Goal: Task Accomplishment & Management: Manage account settings

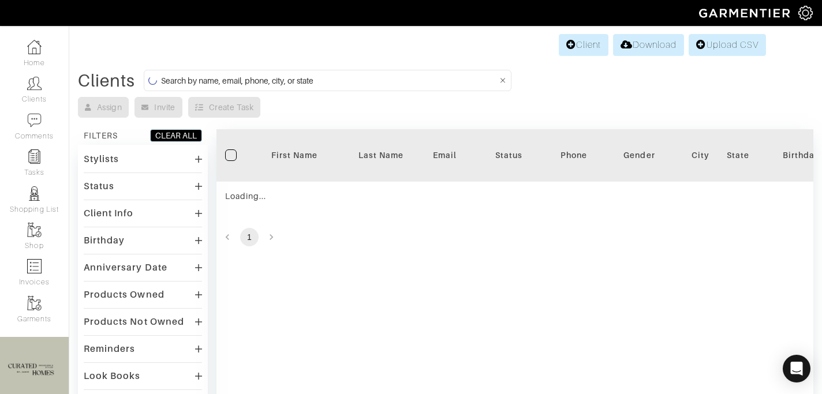
click at [204, 81] on input at bounding box center [329, 80] width 337 height 14
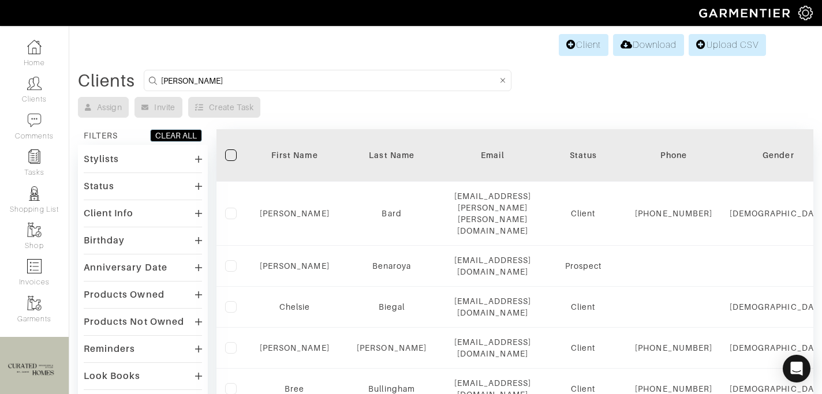
type input "lisa"
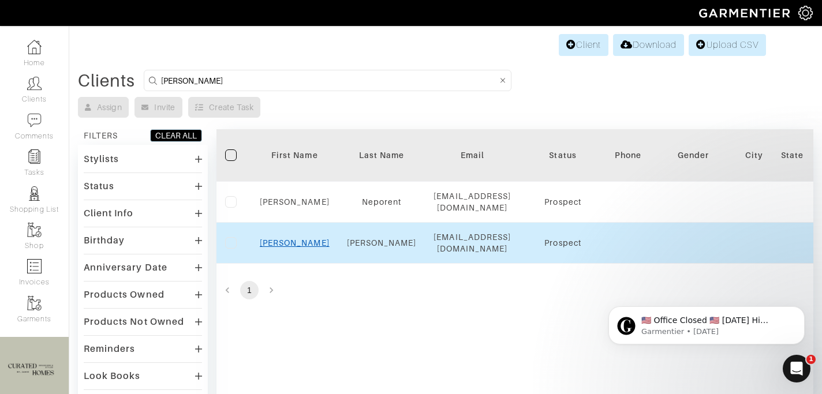
click at [297, 239] on link "Lisa" at bounding box center [295, 243] width 70 height 9
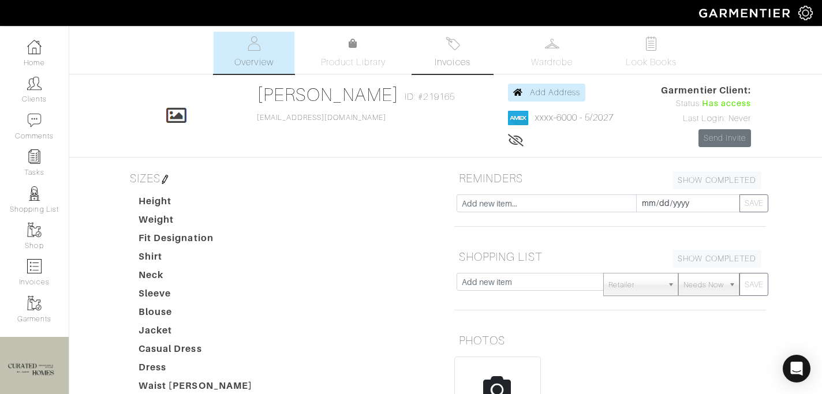
click at [448, 47] on img at bounding box center [453, 43] width 14 height 14
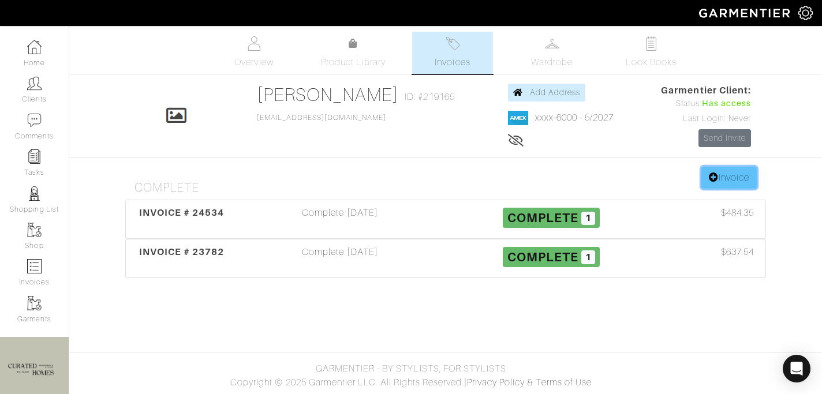
click at [732, 177] on link "Invoice" at bounding box center [729, 178] width 55 height 22
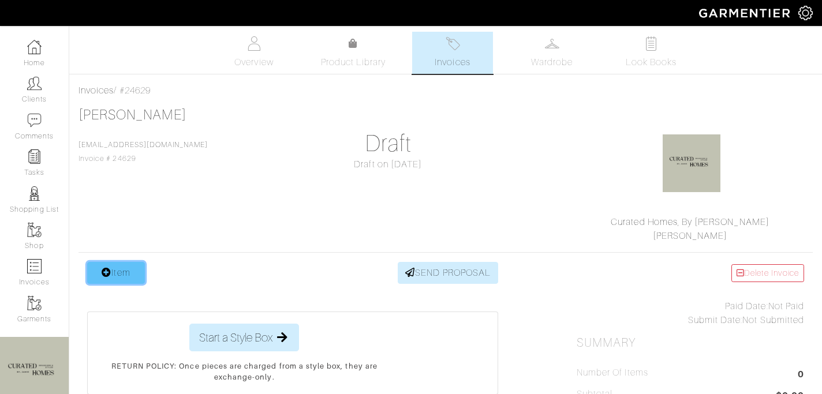
click at [141, 271] on link "Item" at bounding box center [116, 273] width 58 height 22
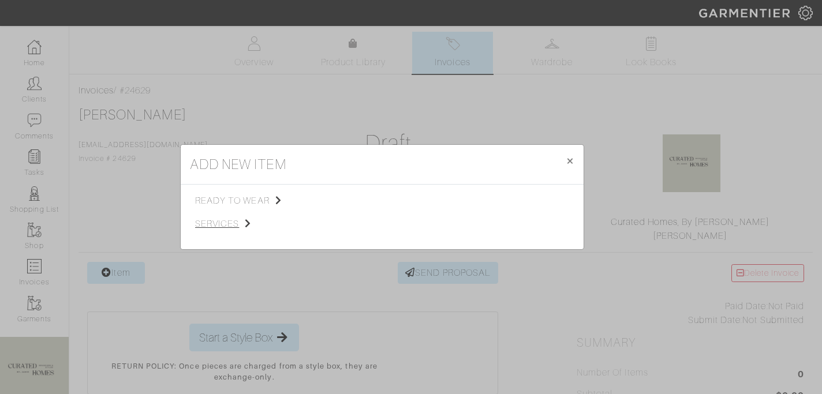
click at [243, 225] on span "services" at bounding box center [253, 224] width 116 height 14
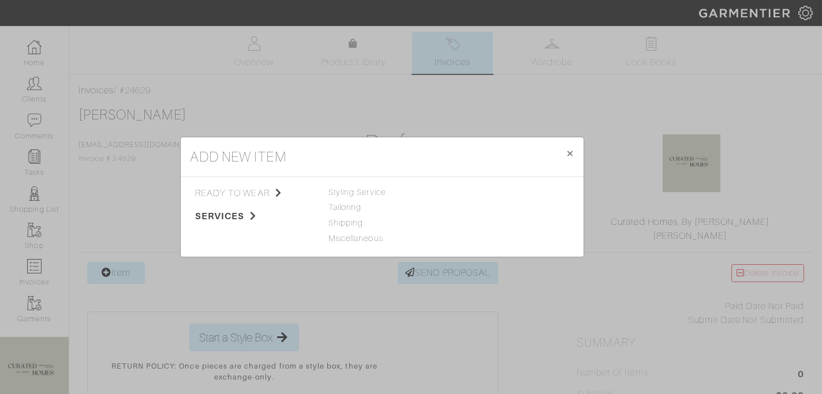
click at [377, 192] on span "Styling Service" at bounding box center [357, 192] width 57 height 9
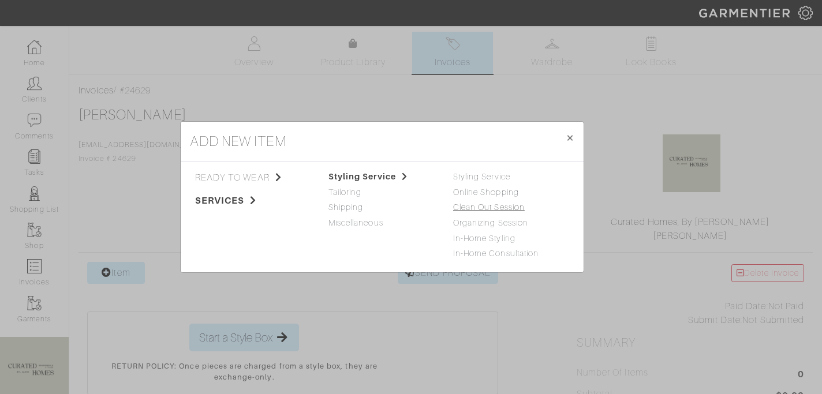
click at [468, 211] on link "Clean Out Session" at bounding box center [489, 207] width 72 height 9
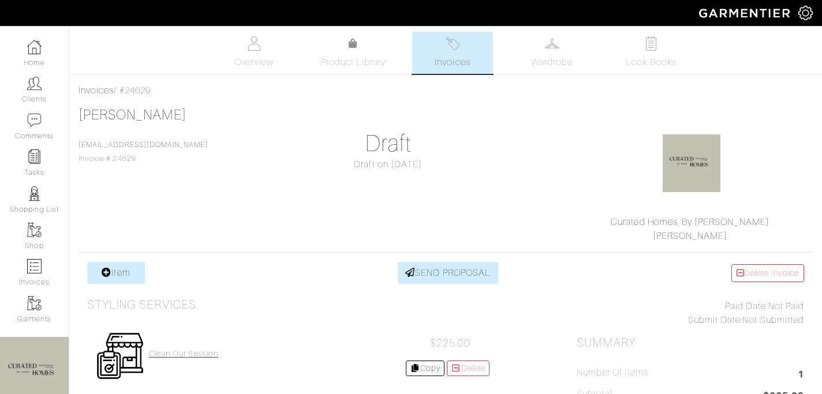
click at [165, 353] on h4 "Clean Out Session" at bounding box center [183, 354] width 69 height 10
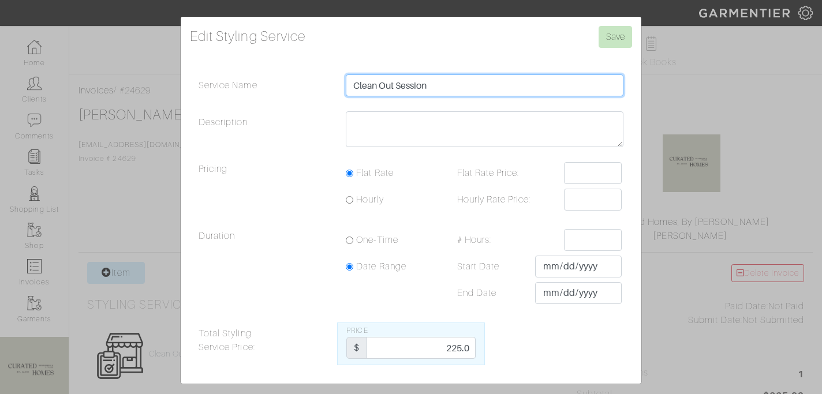
click at [458, 81] on input "Clean Out Session" at bounding box center [485, 85] width 278 height 22
type input "Clean Out Session - Kid's Playroom"
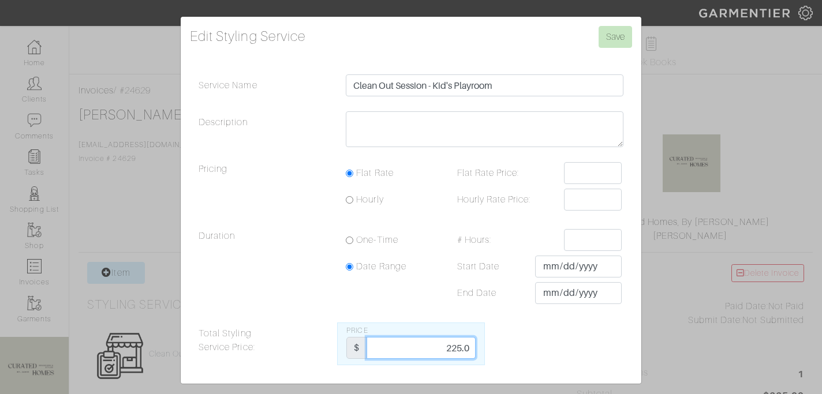
click at [451, 343] on input "225.0" at bounding box center [421, 348] width 109 height 22
click at [451, 344] on input "225.0" at bounding box center [421, 348] width 109 height 22
type input "562.5"
click at [624, 32] on input "Save" at bounding box center [615, 37] width 33 height 22
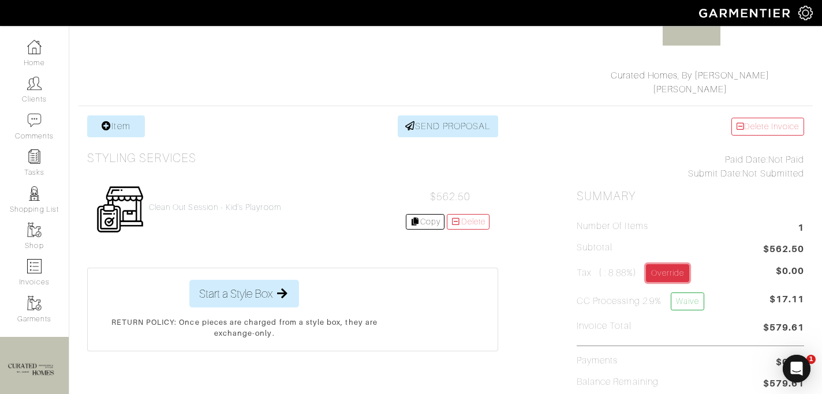
click at [686, 278] on link "Override" at bounding box center [667, 273] width 43 height 18
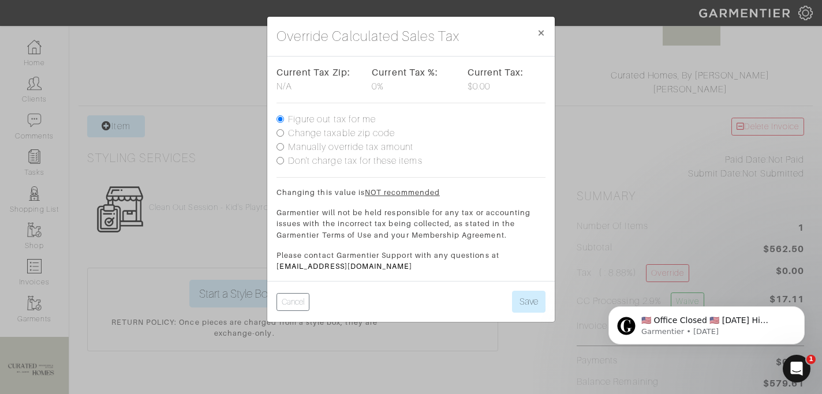
click at [346, 145] on label "Manually override tax amount" at bounding box center [350, 147] width 125 height 14
click at [284, 145] on input "Manually override tax amount" at bounding box center [281, 147] width 8 height 8
radio input "true"
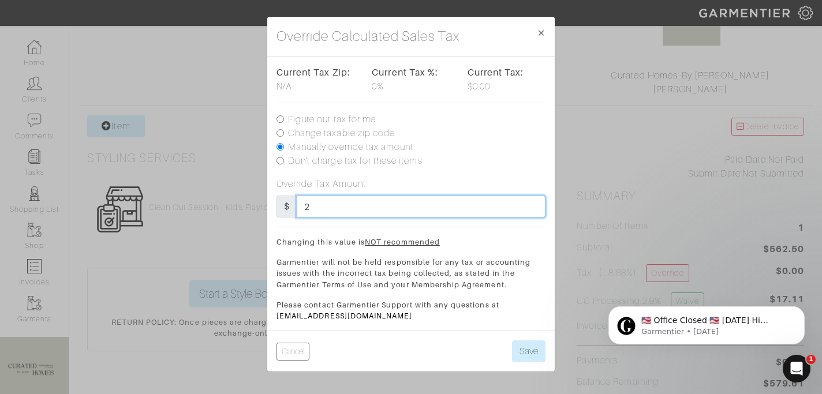
click at [334, 204] on input "2" at bounding box center [421, 207] width 249 height 22
type input "25"
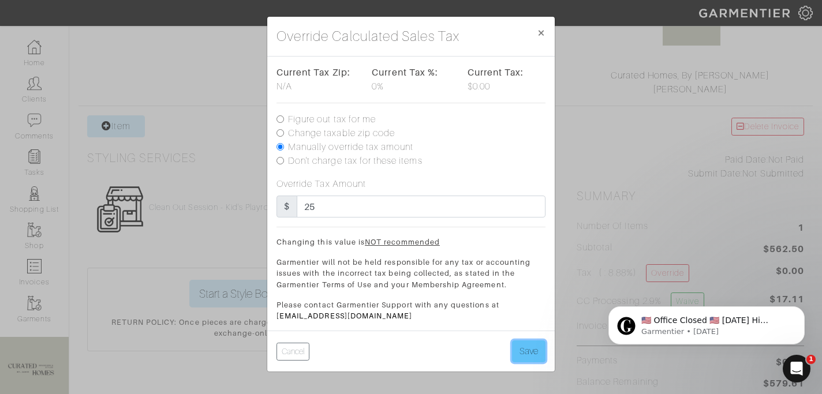
click at [524, 356] on button "Save" at bounding box center [528, 352] width 33 height 22
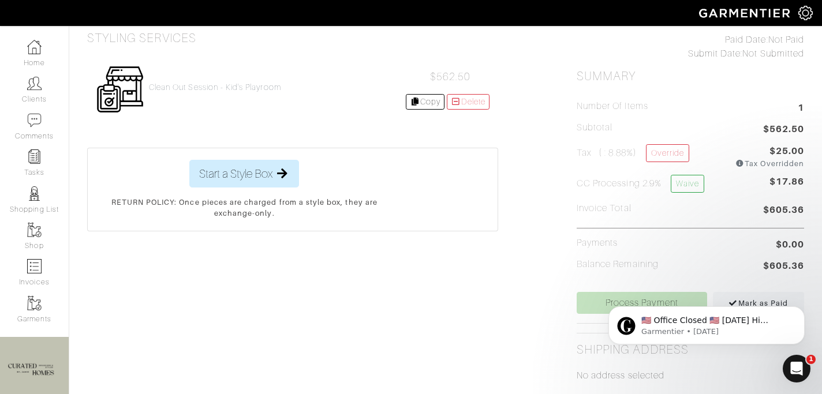
scroll to position [237, 0]
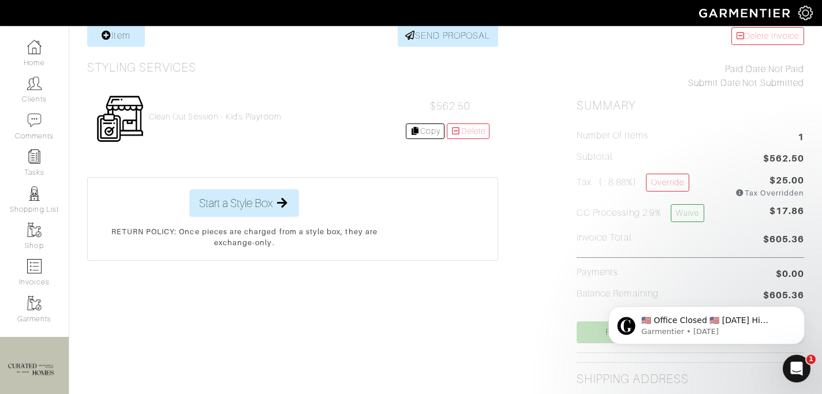
click at [597, 329] on body "​🇺🇸 Office Closed 🇺🇸 [DATE] Hi [PERSON_NAME], In observance of [DATE], our offi…" at bounding box center [707, 323] width 222 height 72
click at [601, 333] on body "​🇺🇸 Office Closed 🇺🇸 [DATE] Hi [PERSON_NAME], In observance of [DATE], our offi…" at bounding box center [707, 323] width 222 height 72
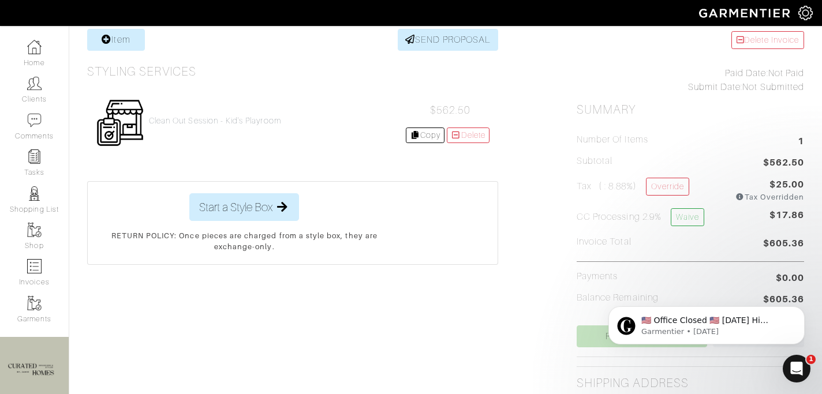
scroll to position [229, 0]
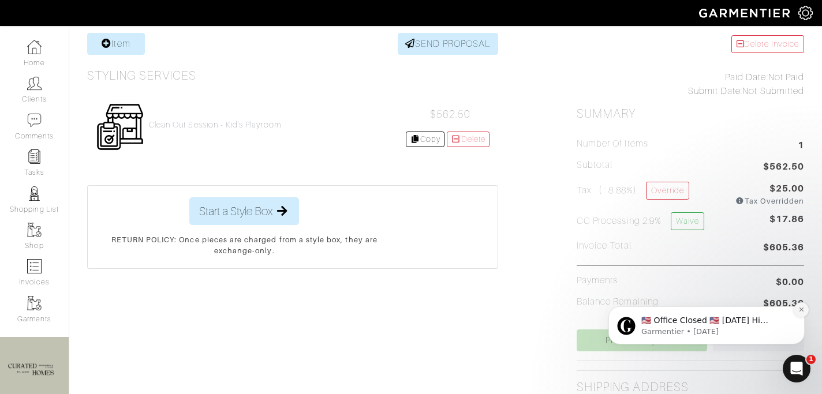
click at [803, 311] on icon "Dismiss notification" at bounding box center [801, 310] width 4 height 4
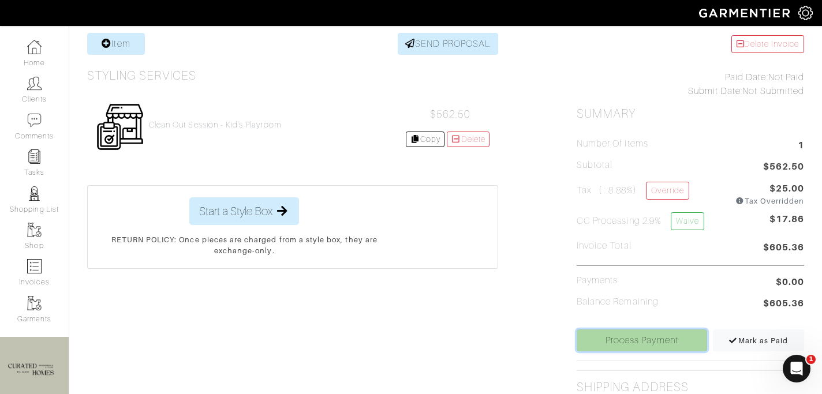
click at [667, 338] on link "Process Payment" at bounding box center [642, 341] width 131 height 22
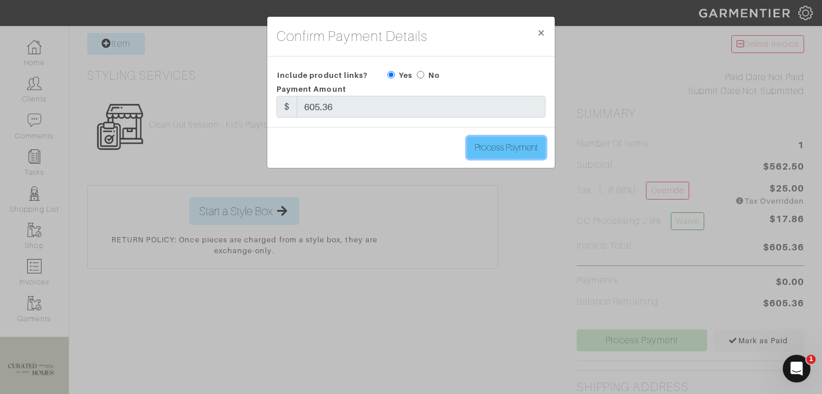
click at [484, 140] on input "Process Payment" at bounding box center [506, 148] width 79 height 22
type input "Process Payment"
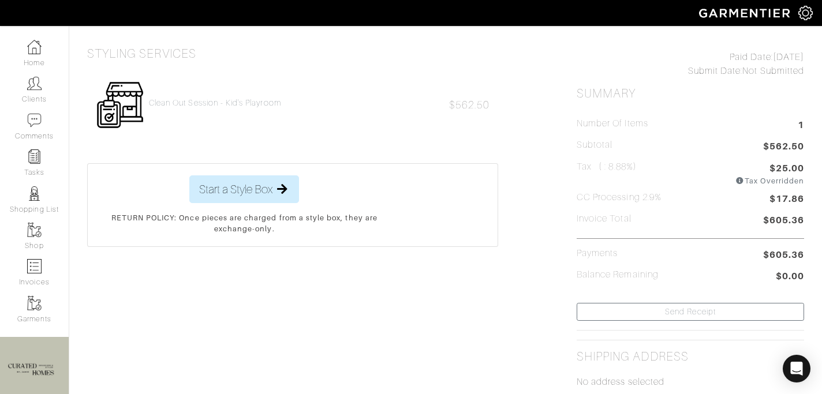
scroll to position [0, 0]
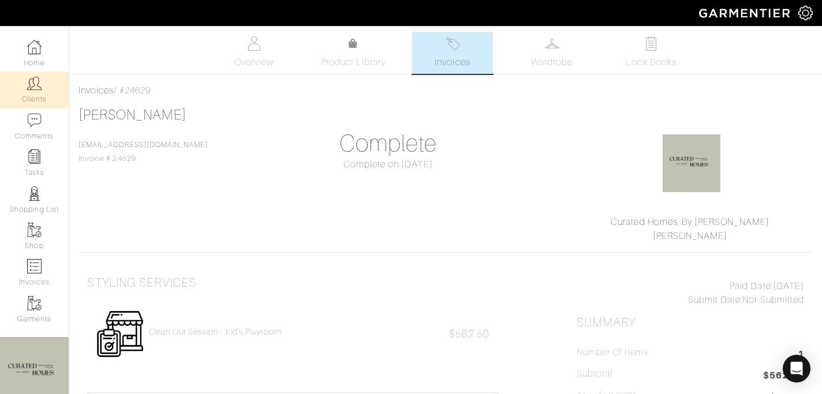
click at [34, 82] on img at bounding box center [34, 83] width 14 height 14
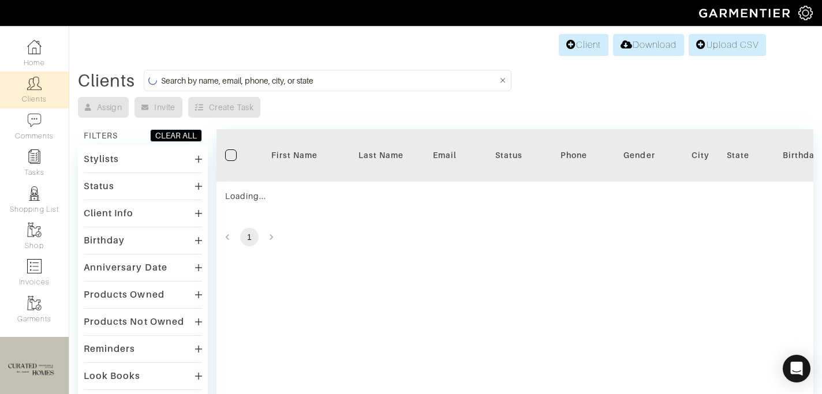
click at [327, 82] on input at bounding box center [329, 80] width 337 height 14
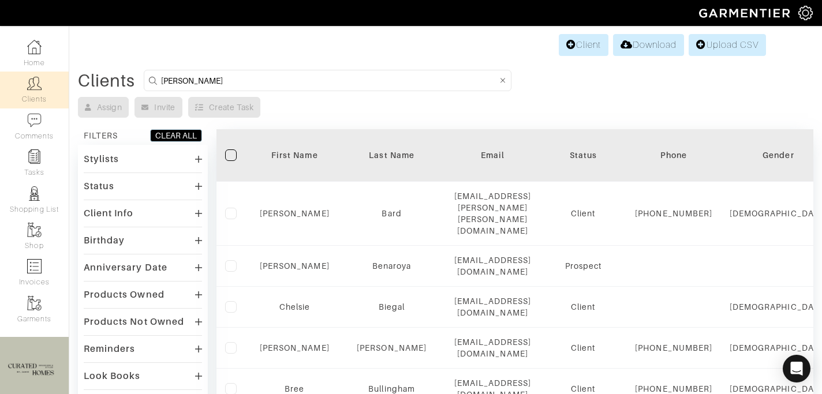
type input "[PERSON_NAME]"
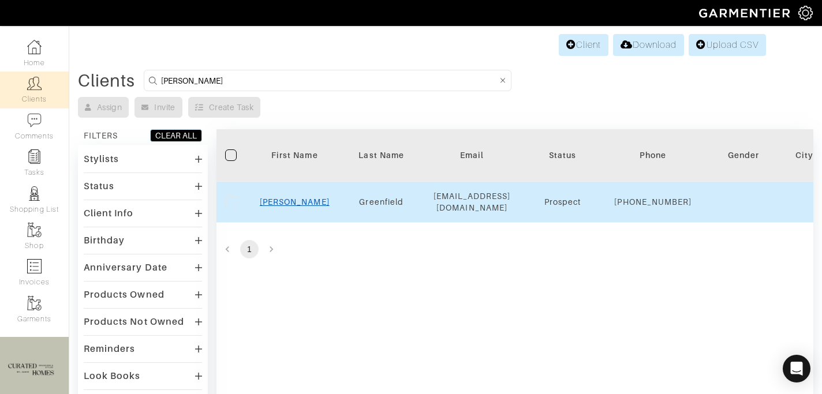
click at [301, 207] on link "Rachel" at bounding box center [295, 202] width 70 height 9
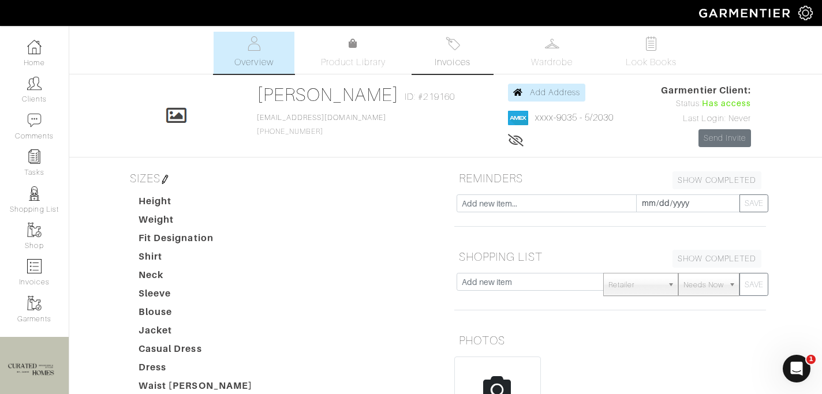
click at [452, 52] on link "Invoices" at bounding box center [452, 53] width 81 height 42
